Goal: Find specific page/section: Find specific page/section

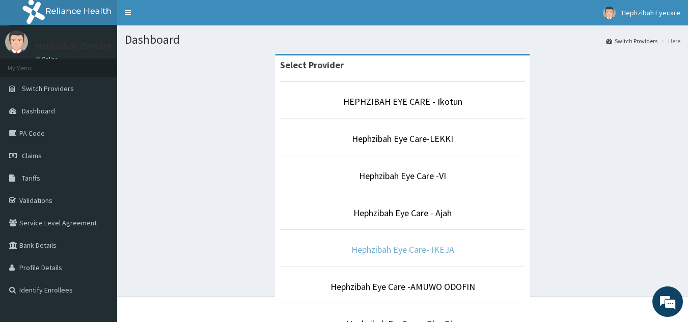
click at [397, 251] on link "Hephzibah Eye Care- IKEJA" at bounding box center [402, 250] width 103 height 12
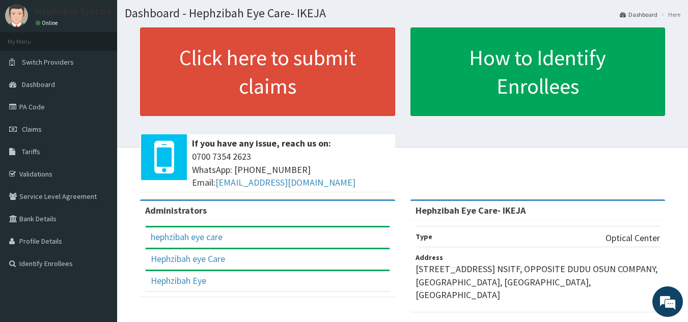
scroll to position [41, 0]
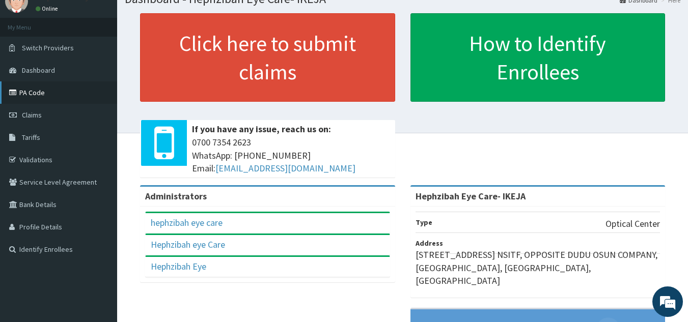
click at [24, 89] on link "PA Code" at bounding box center [58, 92] width 117 height 22
